Goal: Find specific page/section: Find specific page/section

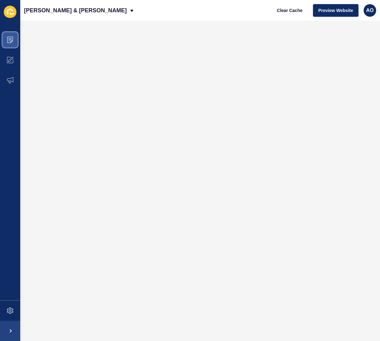
click at [13, 42] on span at bounding box center [10, 40] width 20 height 20
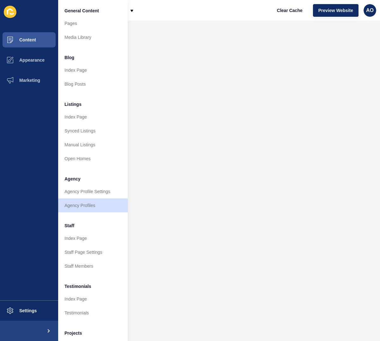
click at [79, 85] on link "Blog Posts" at bounding box center [93, 84] width 70 height 14
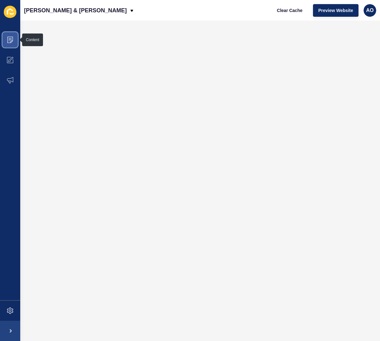
click at [10, 41] on icon at bounding box center [10, 40] width 6 height 6
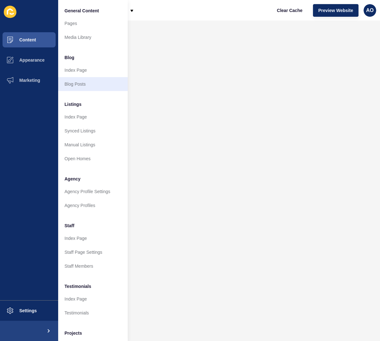
click at [75, 83] on link "Blog Posts" at bounding box center [93, 84] width 70 height 14
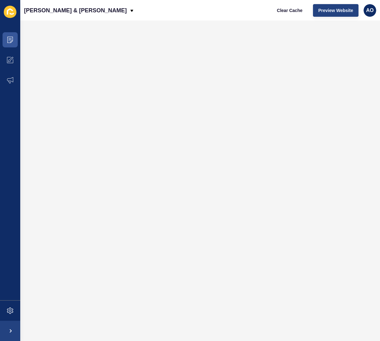
click at [333, 12] on span "Preview Website" at bounding box center [335, 10] width 35 height 6
click at [13, 38] on span at bounding box center [10, 40] width 20 height 20
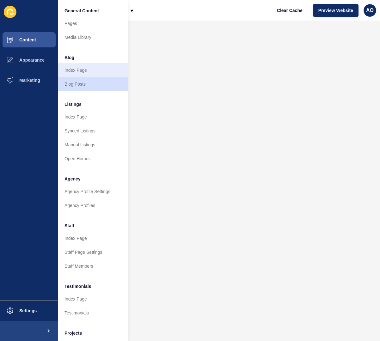
click at [79, 71] on link "Index Page" at bounding box center [93, 70] width 70 height 14
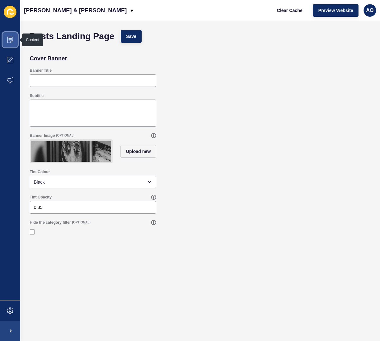
click at [9, 41] on icon at bounding box center [10, 40] width 6 height 6
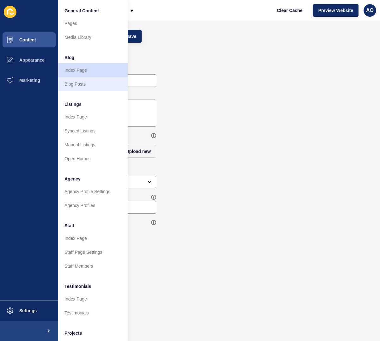
click at [83, 84] on link "Blog Posts" at bounding box center [93, 84] width 70 height 14
